Goal: Task Accomplishment & Management: Manage account settings

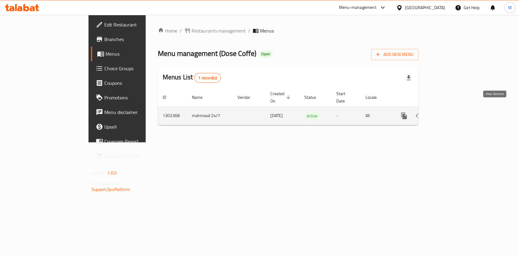
click at [460, 110] on td "enhanced table" at bounding box center [426, 115] width 68 height 19
click at [455, 110] on link "enhanced table" at bounding box center [448, 116] width 15 height 15
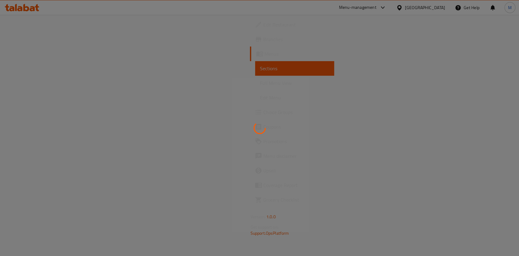
click at [497, 110] on div at bounding box center [259, 128] width 519 height 256
drag, startPoint x: 499, startPoint y: 110, endPoint x: 494, endPoint y: 111, distance: 5.2
click at [497, 110] on div at bounding box center [259, 128] width 519 height 256
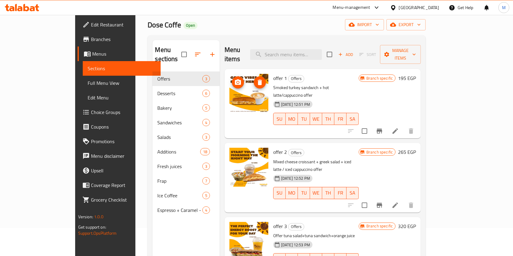
scroll to position [40, 0]
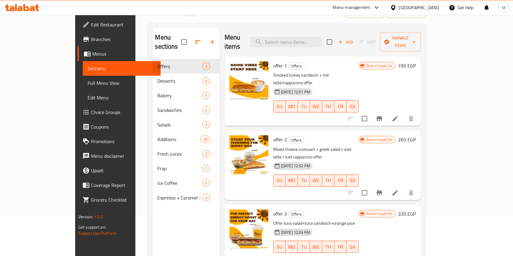
click at [383, 115] on icon "Branch-specific-item" at bounding box center [379, 118] width 7 height 7
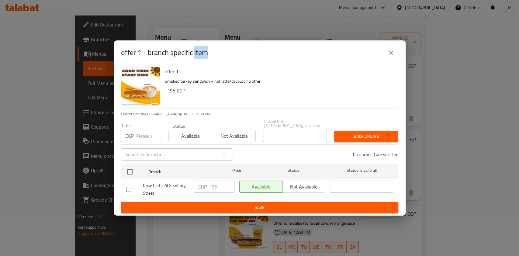
click at [394, 55] on icon "close" at bounding box center [390, 52] width 7 height 7
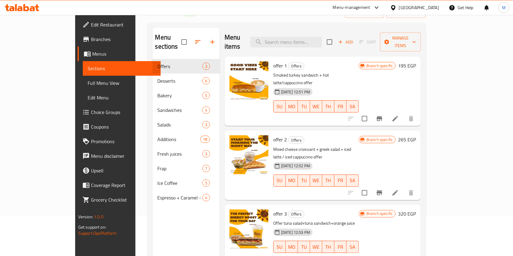
click at [387, 186] on button "Branch-specific-item" at bounding box center [379, 193] width 15 height 15
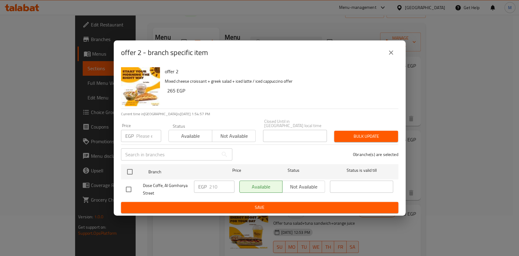
click at [391, 58] on button "close" at bounding box center [391, 52] width 15 height 15
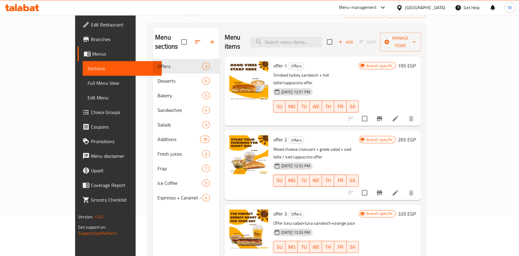
click at [391, 58] on button "close" at bounding box center [391, 52] width 15 height 15
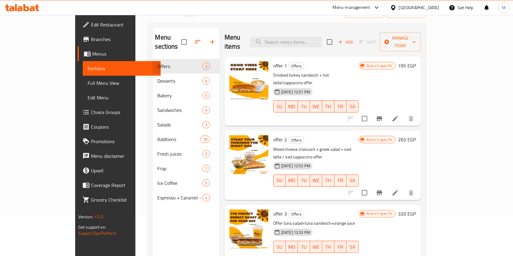
click at [359, 135] on h6 "offer 2 Offers" at bounding box center [315, 139] width 85 height 9
click at [383, 115] on icon "Branch-specific-item" at bounding box center [379, 118] width 7 height 7
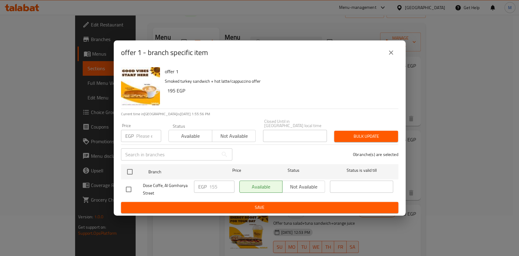
drag, startPoint x: 133, startPoint y: 189, endPoint x: 143, endPoint y: 190, distance: 9.9
click at [133, 189] on input "checkbox" at bounding box center [128, 189] width 13 height 13
checkbox input "true"
click at [214, 182] on input "155" at bounding box center [221, 187] width 25 height 12
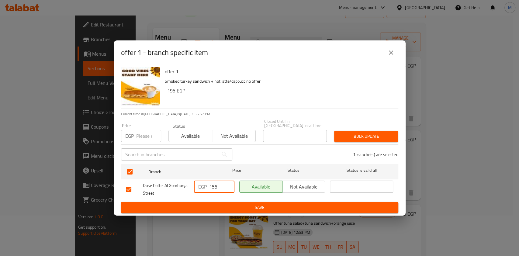
click at [214, 182] on input "155" at bounding box center [221, 187] width 25 height 12
click at [215, 207] on span "Save" at bounding box center [260, 208] width 268 height 8
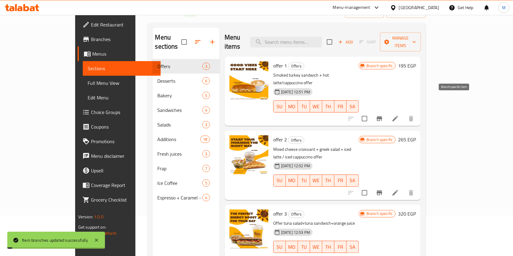
click at [383, 115] on icon "Branch-specific-item" at bounding box center [379, 118] width 7 height 7
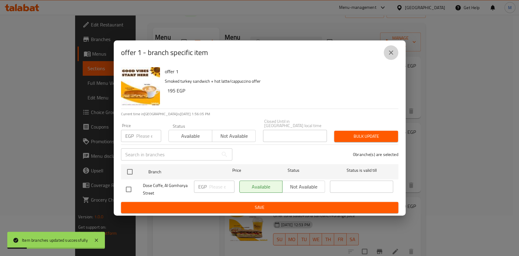
click at [390, 56] on icon "close" at bounding box center [390, 52] width 7 height 7
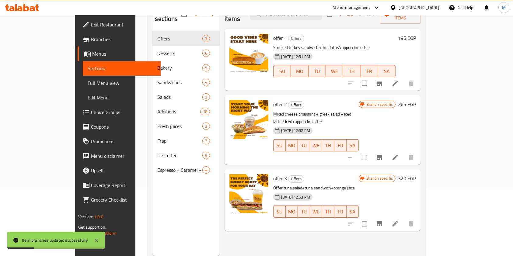
scroll to position [85, 0]
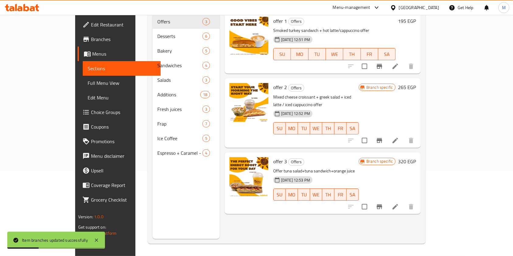
click at [387, 133] on button "Branch-specific-item" at bounding box center [379, 140] width 15 height 15
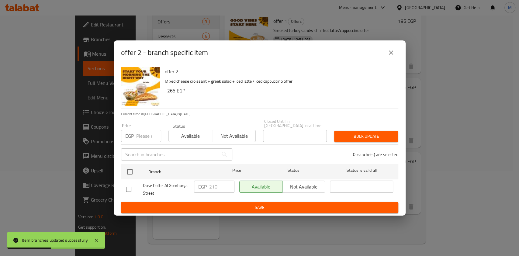
click at [128, 185] on input "checkbox" at bounding box center [128, 189] width 13 height 13
checkbox input "true"
click at [209, 186] on div "EGP 210 ​" at bounding box center [214, 187] width 40 height 12
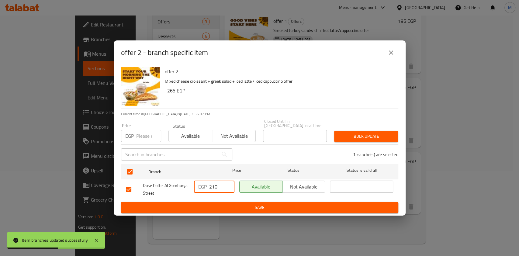
click at [209, 186] on div "EGP 210 ​" at bounding box center [214, 187] width 40 height 12
click at [210, 187] on input "210" at bounding box center [221, 187] width 25 height 12
click at [233, 206] on span "Save" at bounding box center [260, 208] width 268 height 8
drag, startPoint x: 233, startPoint y: 206, endPoint x: 256, endPoint y: 199, distance: 23.9
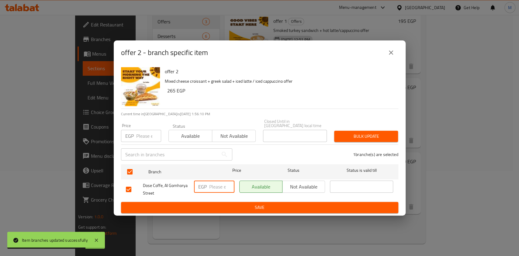
click at [233, 206] on div at bounding box center [259, 128] width 519 height 256
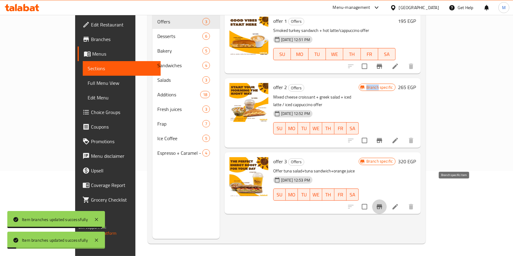
click at [387, 200] on button "Branch-specific-item" at bounding box center [379, 207] width 15 height 15
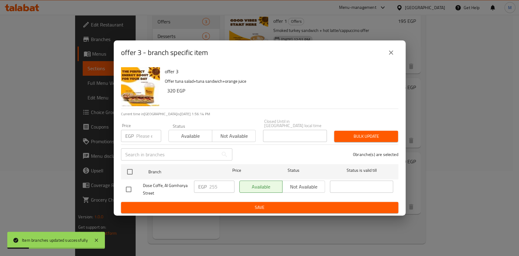
click at [132, 186] on input "checkbox" at bounding box center [128, 189] width 13 height 13
checkbox input "true"
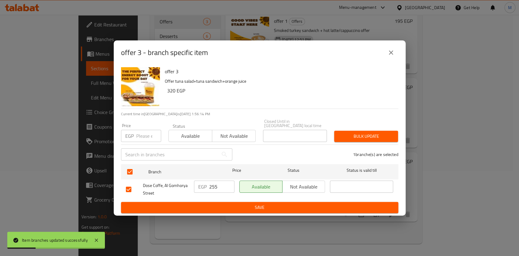
click at [212, 182] on input "255" at bounding box center [221, 187] width 25 height 12
click at [268, 211] on div "offer 3 Offer tuna salad+tuna sandwich+orange juice 320 EGP Current time in [GE…" at bounding box center [260, 140] width 292 height 151
click at [275, 209] on button "Save" at bounding box center [259, 207] width 277 height 11
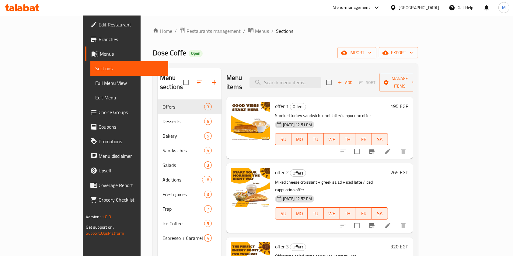
scroll to position [40, 0]
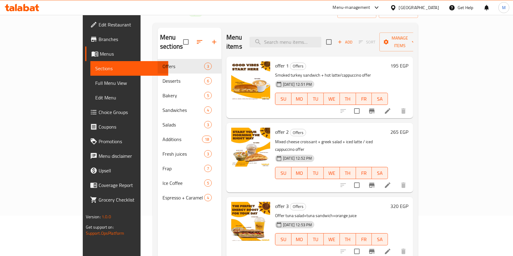
click at [379, 104] on button "Branch-specific-item" at bounding box center [371, 111] width 15 height 15
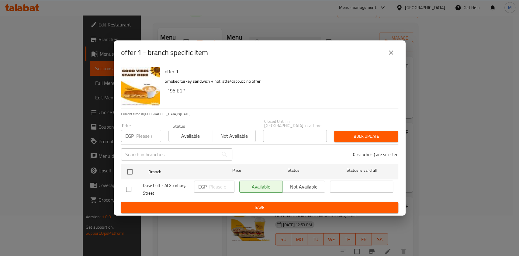
click at [394, 54] on button "close" at bounding box center [391, 52] width 15 height 15
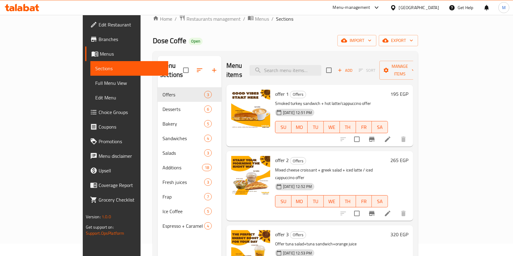
scroll to position [0, 0]
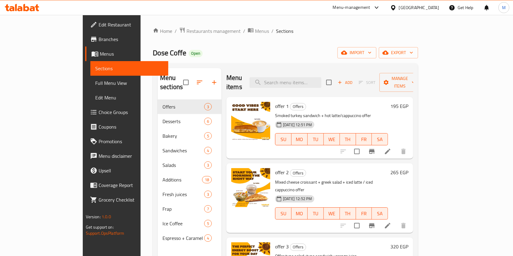
click at [99, 43] on span "Branches" at bounding box center [131, 39] width 65 height 7
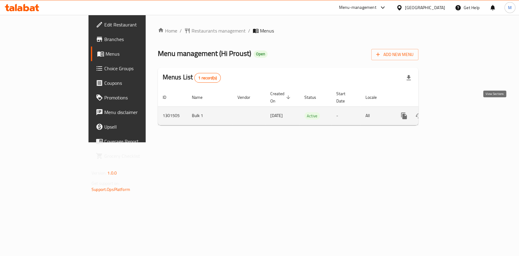
click at [455, 109] on link "enhanced table" at bounding box center [448, 116] width 15 height 15
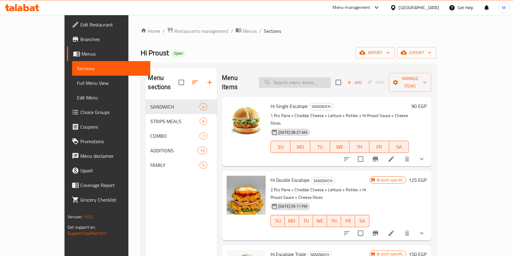
click at [302, 80] on input "search" at bounding box center [295, 82] width 72 height 11
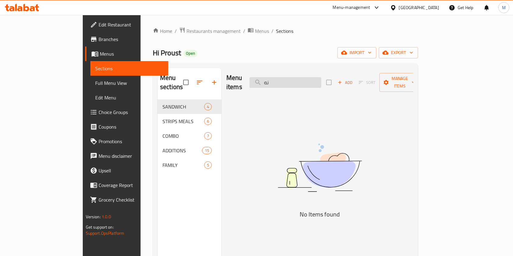
type input "ن"
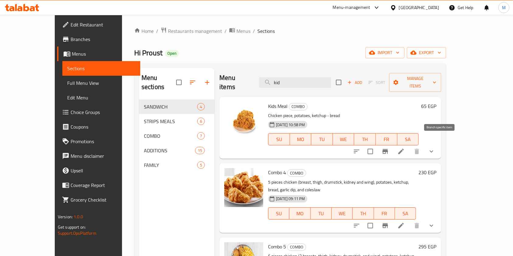
type input "kid"
click at [388, 149] on icon "Branch-specific-item" at bounding box center [384, 151] width 5 height 5
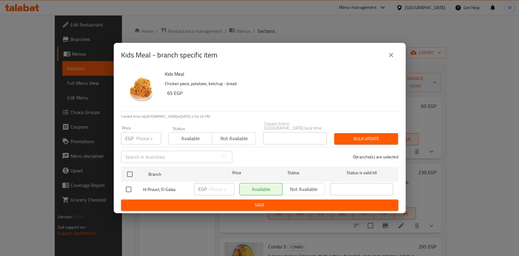
drag, startPoint x: 392, startPoint y: 56, endPoint x: 392, endPoint y: 60, distance: 4.0
click at [392, 57] on icon "close" at bounding box center [390, 54] width 7 height 7
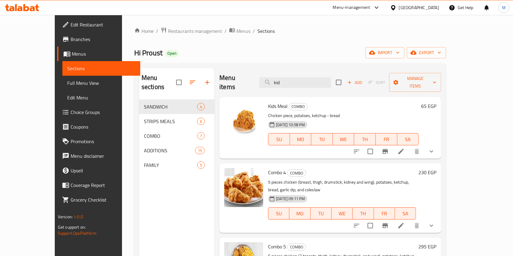
click at [435, 148] on icon "show more" at bounding box center [431, 151] width 7 height 7
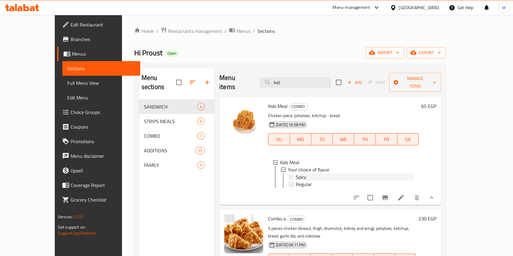
click at [306, 173] on div "Spicy" at bounding box center [355, 176] width 118 height 7
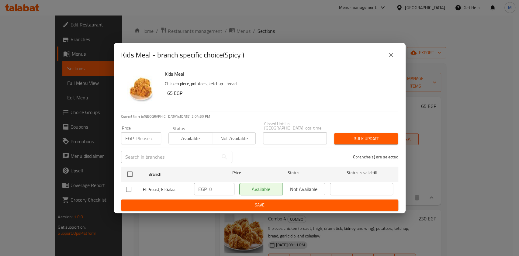
click at [128, 186] on input "checkbox" at bounding box center [128, 189] width 13 height 13
checkbox input "true"
click at [215, 189] on input "0" at bounding box center [221, 189] width 25 height 12
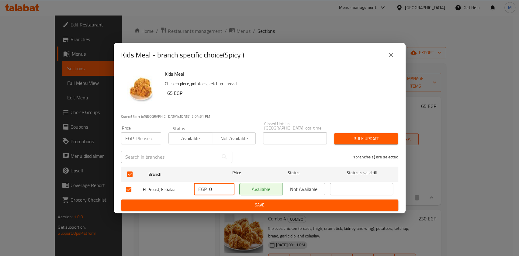
click at [215, 189] on input "0" at bounding box center [221, 189] width 25 height 12
click at [389, 62] on button "close" at bounding box center [391, 55] width 15 height 15
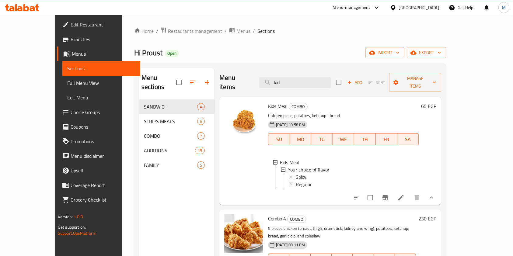
click at [436, 202] on div "Menu items kid Add Sort Manage items Kids Meal COMBO Chicken piece, potatoes, k…" at bounding box center [327, 196] width 227 height 256
click at [389, 197] on icon "Branch-specific-item" at bounding box center [384, 197] width 7 height 7
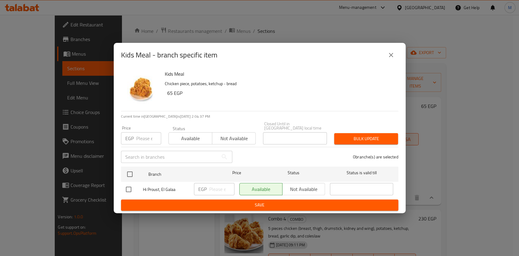
click at [129, 185] on input "checkbox" at bounding box center [128, 189] width 13 height 13
checkbox input "true"
click at [214, 195] on div "EGP ​" at bounding box center [214, 190] width 45 height 18
click at [217, 191] on input "number" at bounding box center [221, 189] width 25 height 12
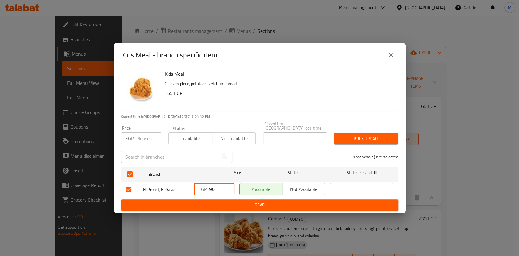
type input "90"
click at [226, 200] on button "Save" at bounding box center [259, 205] width 277 height 11
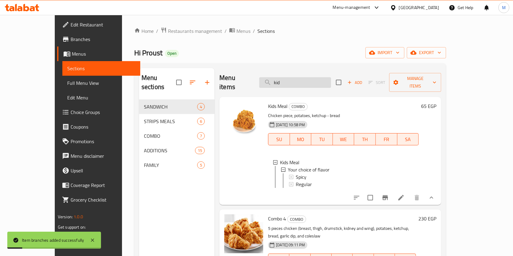
click at [318, 79] on input "kid" at bounding box center [295, 82] width 72 height 11
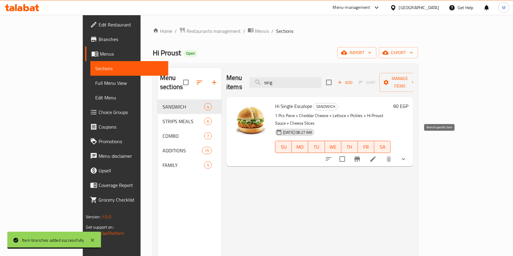
type input "sing"
click at [361, 155] on icon "Branch-specific-item" at bounding box center [356, 158] width 7 height 7
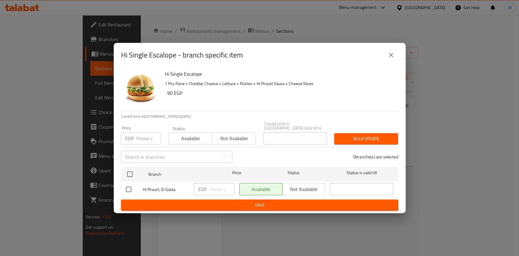
click at [130, 190] on input "checkbox" at bounding box center [128, 189] width 13 height 13
checkbox input "true"
click at [217, 188] on input "number" at bounding box center [221, 189] width 25 height 12
type input "100"
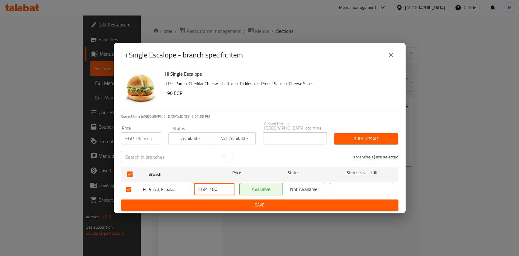
click at [216, 201] on span "Save" at bounding box center [260, 205] width 268 height 8
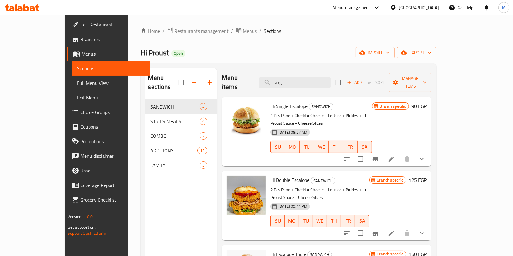
click at [395, 155] on icon at bounding box center [390, 158] width 7 height 7
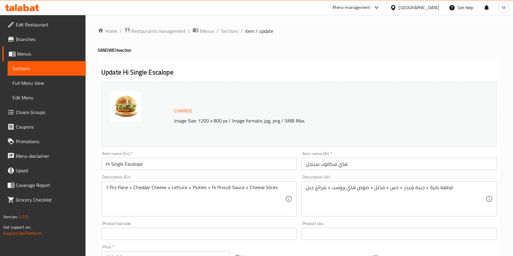
drag, startPoint x: 418, startPoint y: 73, endPoint x: 375, endPoint y: 69, distance: 42.4
click at [418, 72] on h2 "Update Hi Single Escalope" at bounding box center [299, 72] width 396 height 9
click at [26, 4] on icon at bounding box center [22, 7] width 34 height 7
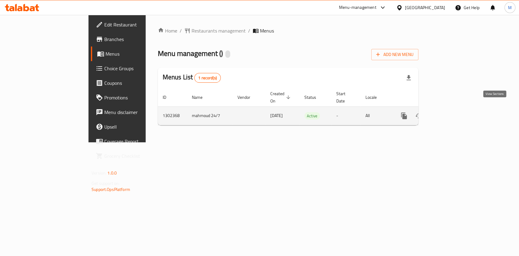
click at [452, 112] on icon "enhanced table" at bounding box center [447, 115] width 7 height 7
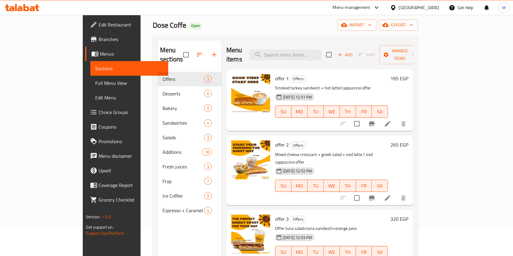
scroll to position [40, 0]
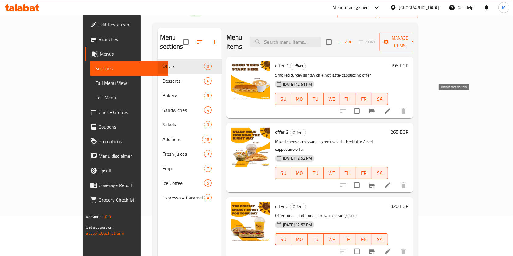
click at [379, 104] on button "Branch-specific-item" at bounding box center [371, 111] width 15 height 15
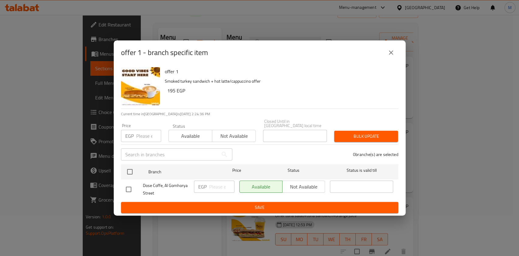
click at [130, 183] on input "checkbox" at bounding box center [128, 189] width 13 height 13
checkbox input "true"
click at [209, 183] on input "number" at bounding box center [221, 187] width 25 height 12
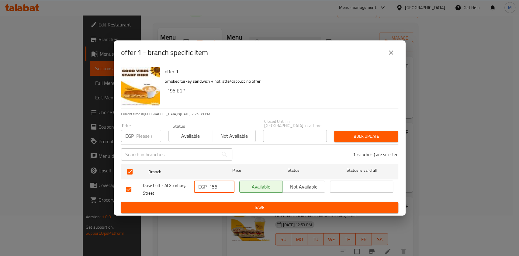
type input "155"
click at [239, 204] on span "Save" at bounding box center [260, 208] width 268 height 8
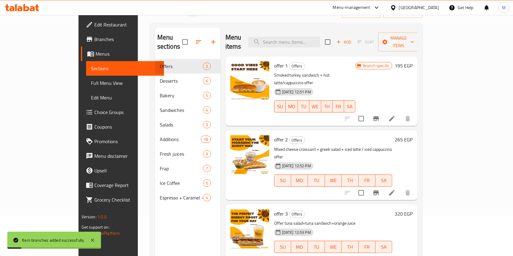
scroll to position [81, 0]
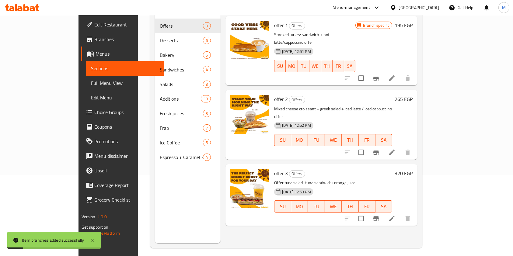
click at [380, 149] on icon "Branch-specific-item" at bounding box center [375, 152] width 7 height 7
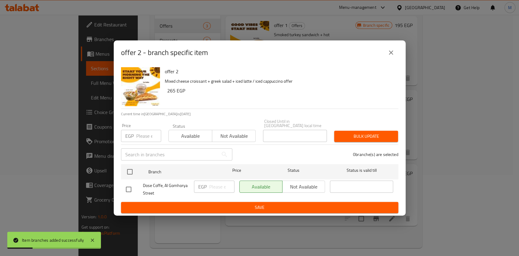
click at [132, 189] on input "checkbox" at bounding box center [128, 189] width 13 height 13
checkbox input "true"
click at [220, 184] on input "number" at bounding box center [221, 187] width 25 height 12
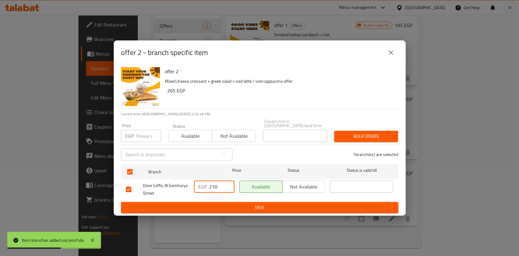
type input "210"
click at [294, 211] on button "Save" at bounding box center [259, 207] width 277 height 11
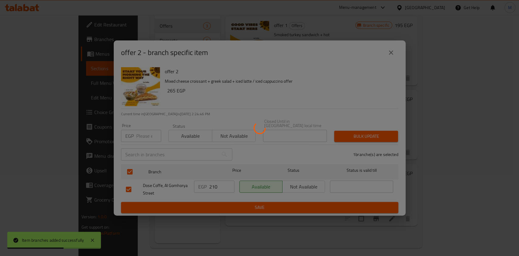
click at [294, 211] on div at bounding box center [259, 128] width 519 height 256
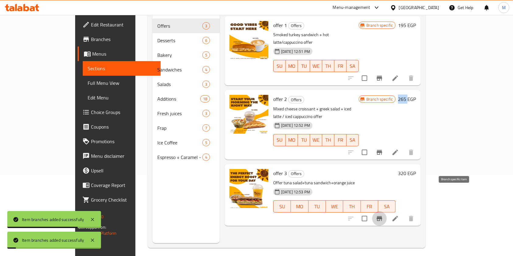
click at [383, 215] on icon "Branch-specific-item" at bounding box center [379, 218] width 7 height 7
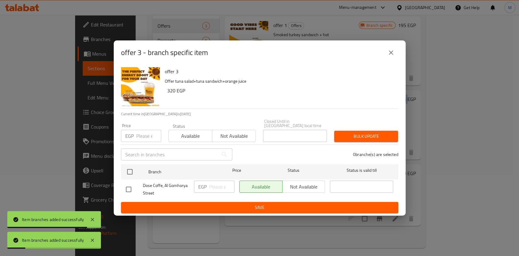
click at [127, 187] on input "checkbox" at bounding box center [128, 189] width 13 height 13
checkbox input "true"
click at [220, 190] on input "number" at bounding box center [221, 187] width 25 height 12
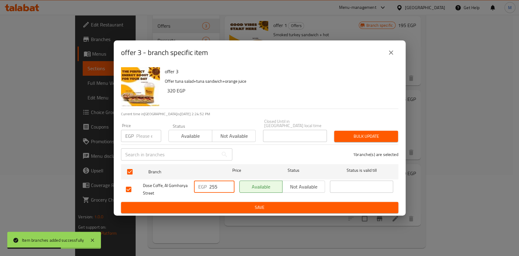
type input "255"
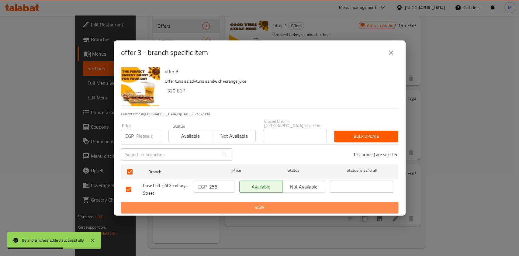
click at [221, 206] on span "Save" at bounding box center [260, 208] width 268 height 8
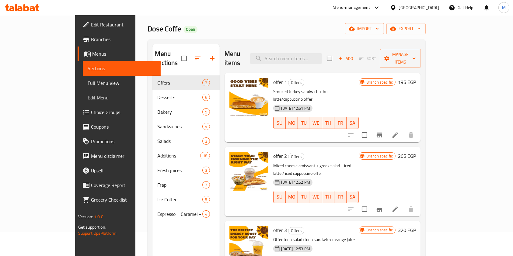
scroll to position [0, 0]
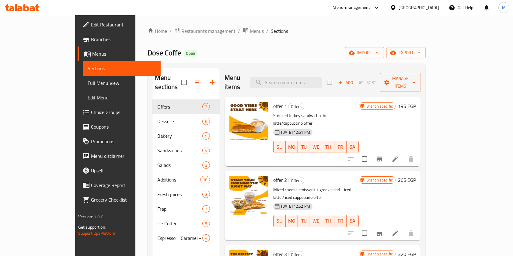
click at [36, 7] on icon at bounding box center [37, 7] width 4 height 7
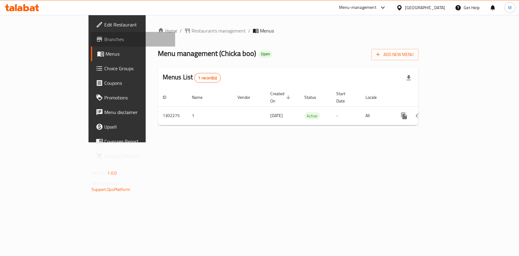
click at [91, 33] on link "Branches" at bounding box center [133, 39] width 84 height 15
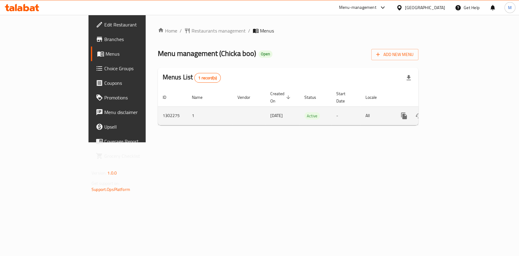
click at [455, 109] on link "enhanced table" at bounding box center [448, 116] width 15 height 15
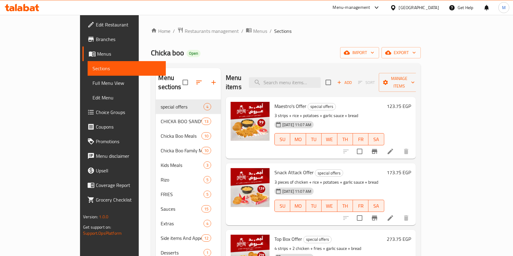
click at [305, 68] on div "Menu items Add Sort Manage items" at bounding box center [321, 82] width 190 height 29
click at [308, 77] on input "search" at bounding box center [285, 82] width 72 height 11
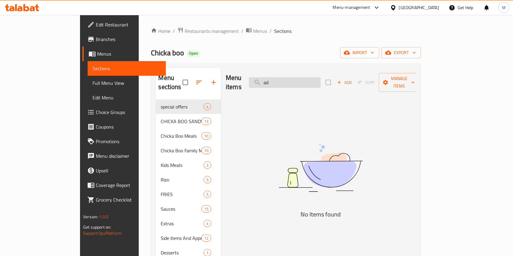
type input "a"
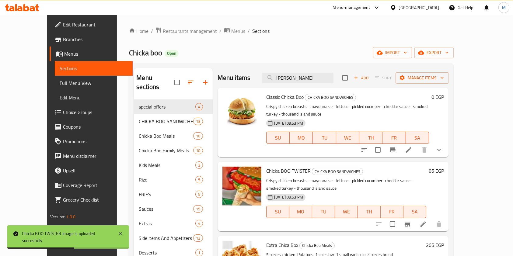
click at [315, 83] on div "Menu items شيكا بو Add Sort Manage items" at bounding box center [332, 78] width 231 height 20
click at [316, 80] on input "شيكا بو" at bounding box center [298, 78] width 72 height 11
type input "ش"
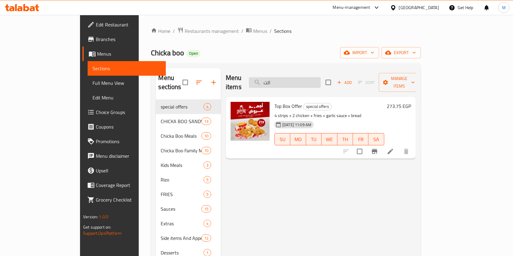
click at [294, 79] on input "الت" at bounding box center [285, 82] width 72 height 11
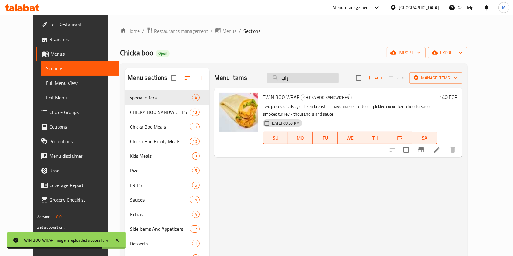
click at [308, 76] on input "راب" at bounding box center [303, 78] width 72 height 11
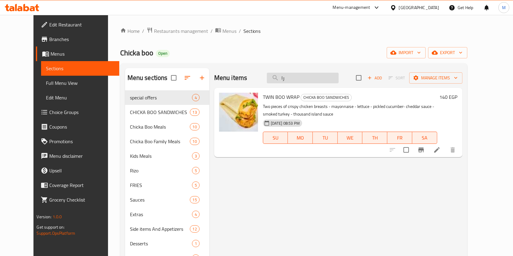
type input "ر"
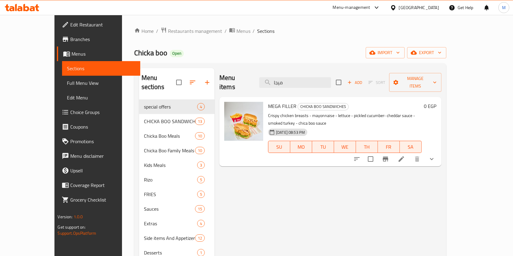
type input "ميجا"
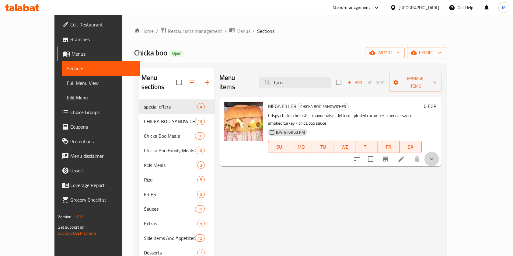
click at [435, 155] on icon "show more" at bounding box center [431, 158] width 7 height 7
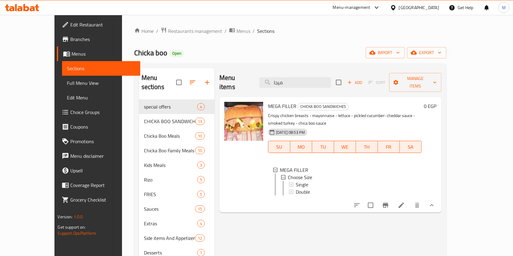
click at [323, 216] on div "Menu items ميجا Add Sort Manage items MEGA FILLER CHICKA BOO SANDWICHES Crispy …" at bounding box center [327, 196] width 227 height 256
click at [435, 202] on icon "show more" at bounding box center [431, 205] width 7 height 7
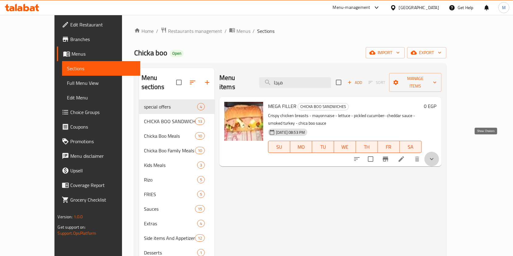
click at [435, 155] on icon "show more" at bounding box center [431, 158] width 7 height 7
